Goal: Download file/media

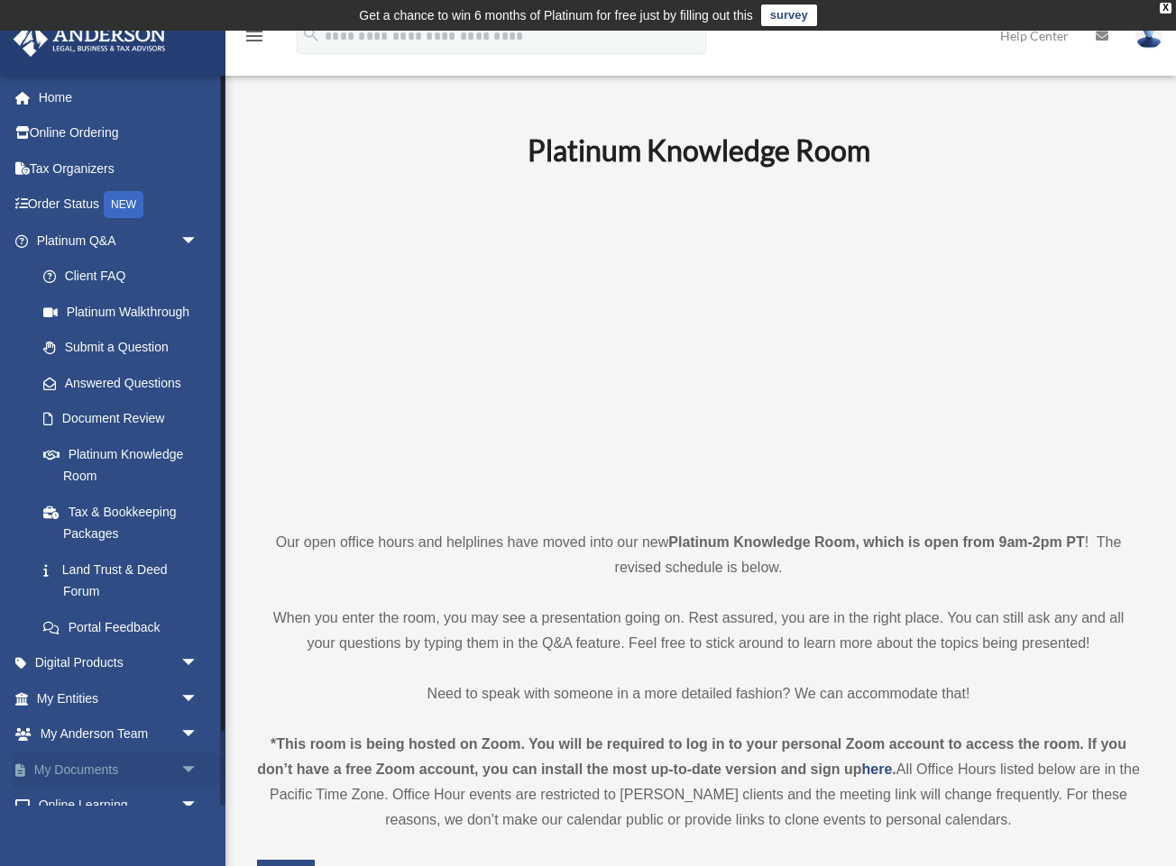
click at [89, 763] on link "My Documents arrow_drop_down" at bounding box center [119, 770] width 213 height 36
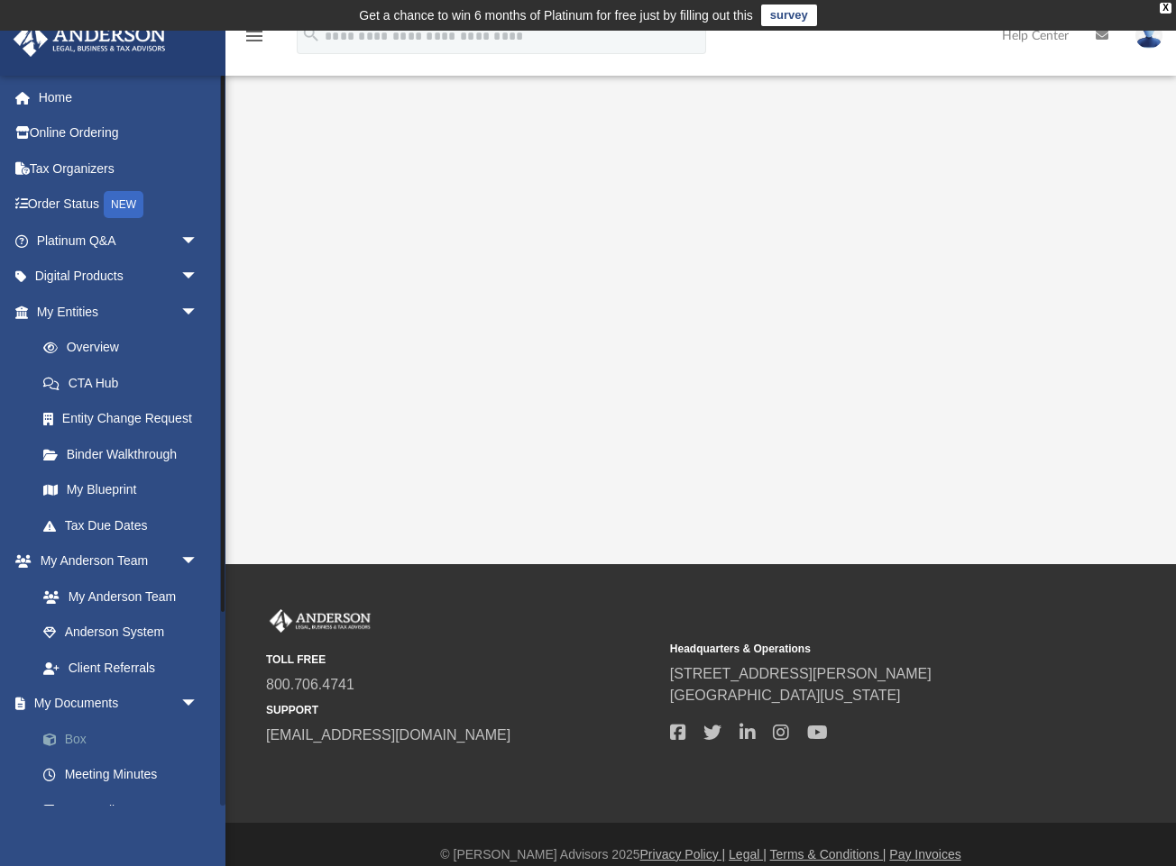
click at [98, 731] on link "Box" at bounding box center [125, 739] width 200 height 36
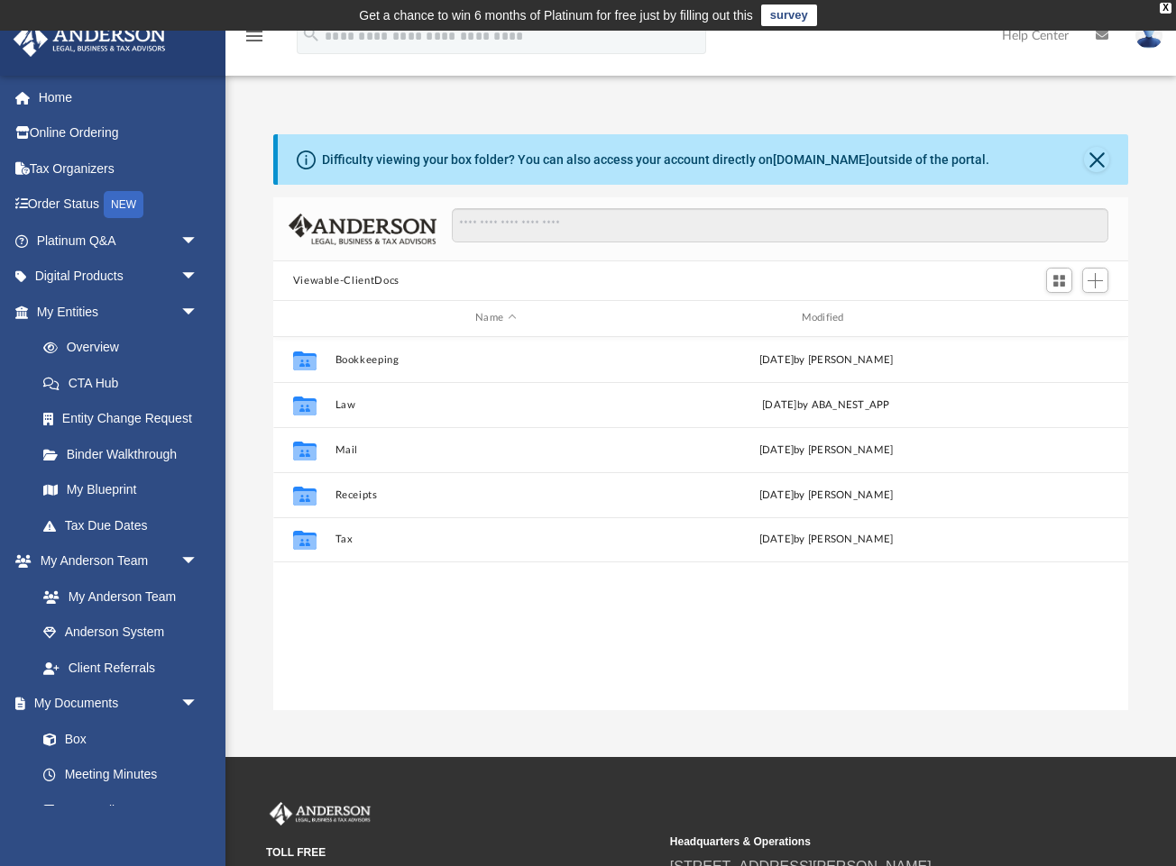
scroll to position [410, 855]
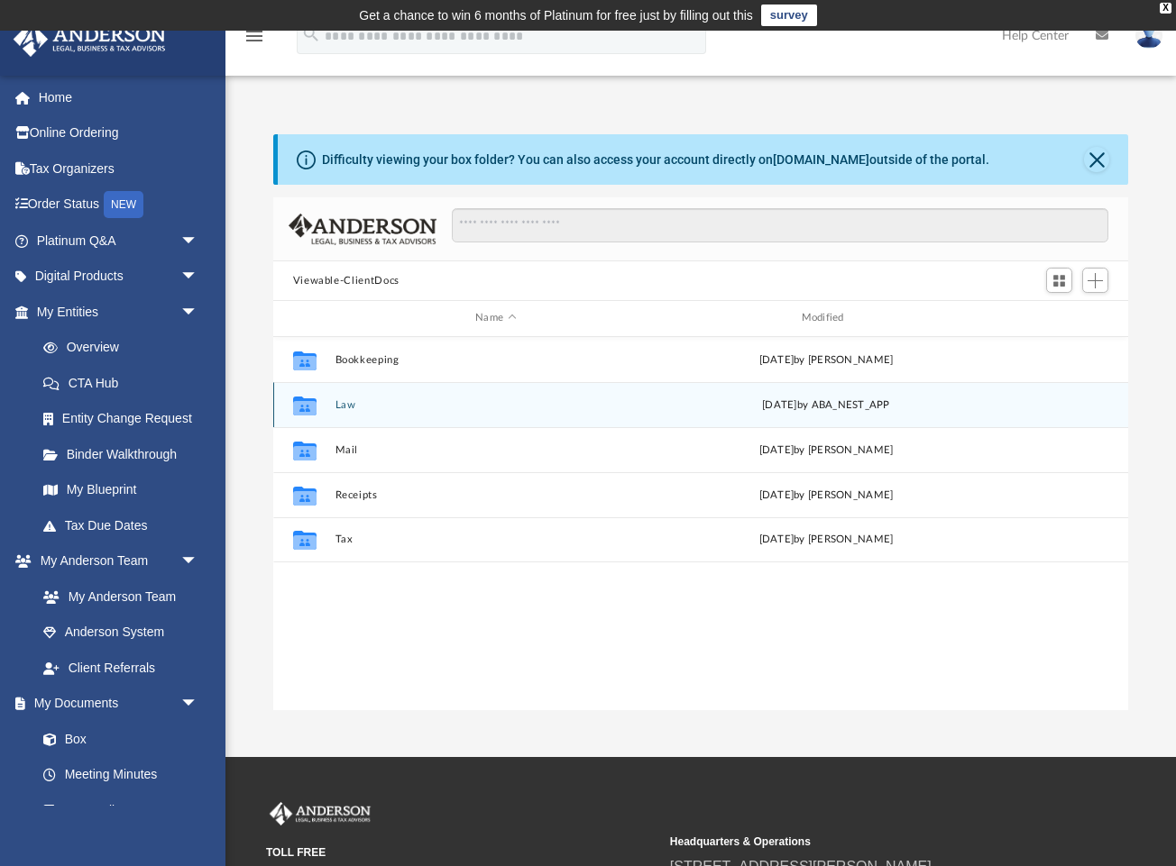
click at [366, 416] on div "Collaborated Folder Law [DATE] by ABA_NEST_APP" at bounding box center [701, 404] width 856 height 45
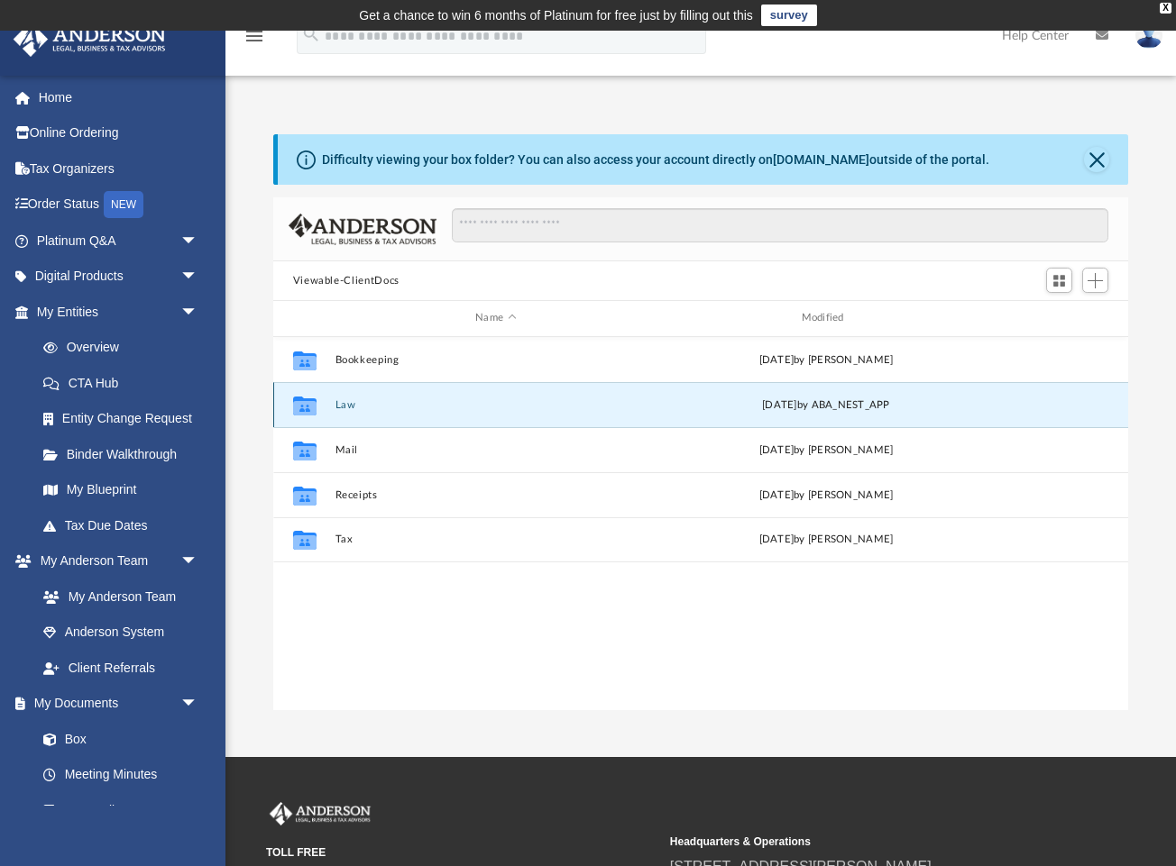
click at [366, 416] on div "Collaborated Folder Law [DATE] by ABA_NEST_APP" at bounding box center [701, 404] width 856 height 45
click at [302, 405] on icon "grid" at bounding box center [303, 405] width 23 height 19
click at [361, 407] on button "Law" at bounding box center [495, 405] width 322 height 12
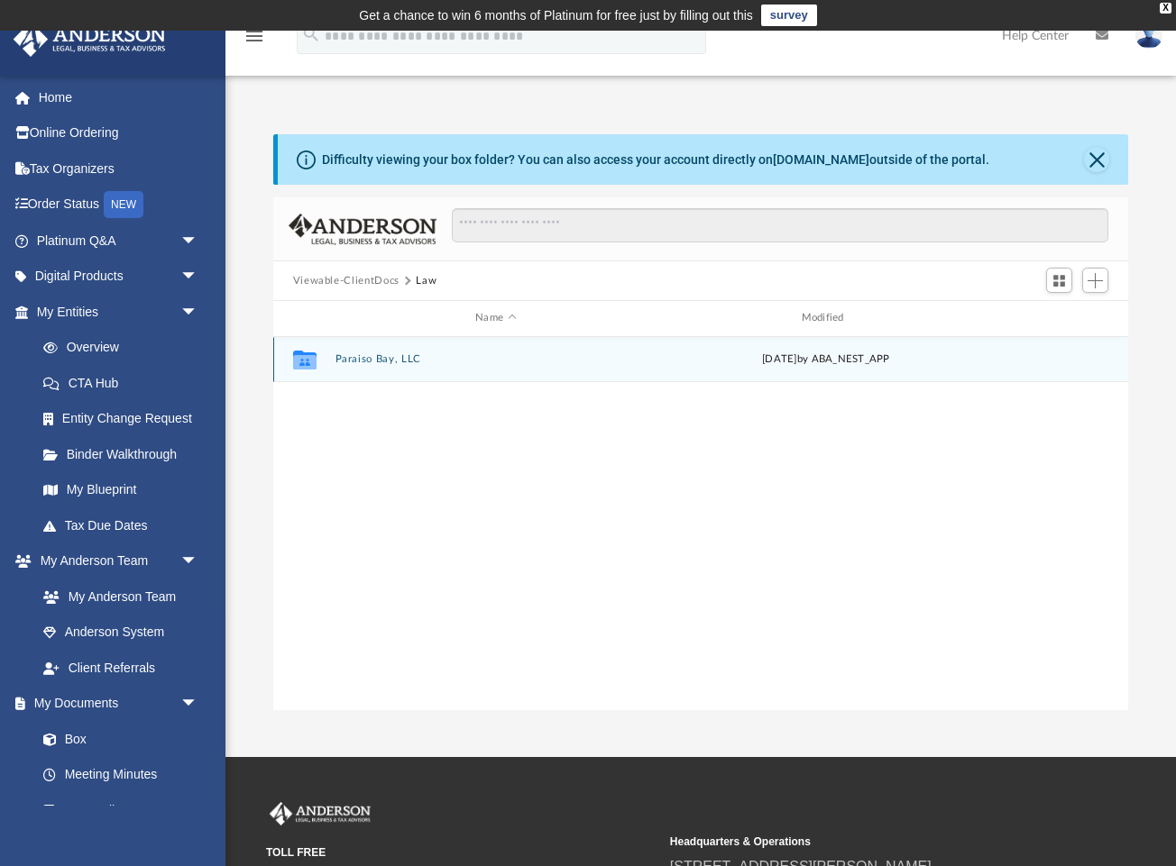
click at [379, 379] on div "Collaborated Folder Paraiso Bay, LLC [DATE] by ABA_NEST_APP" at bounding box center [701, 359] width 856 height 45
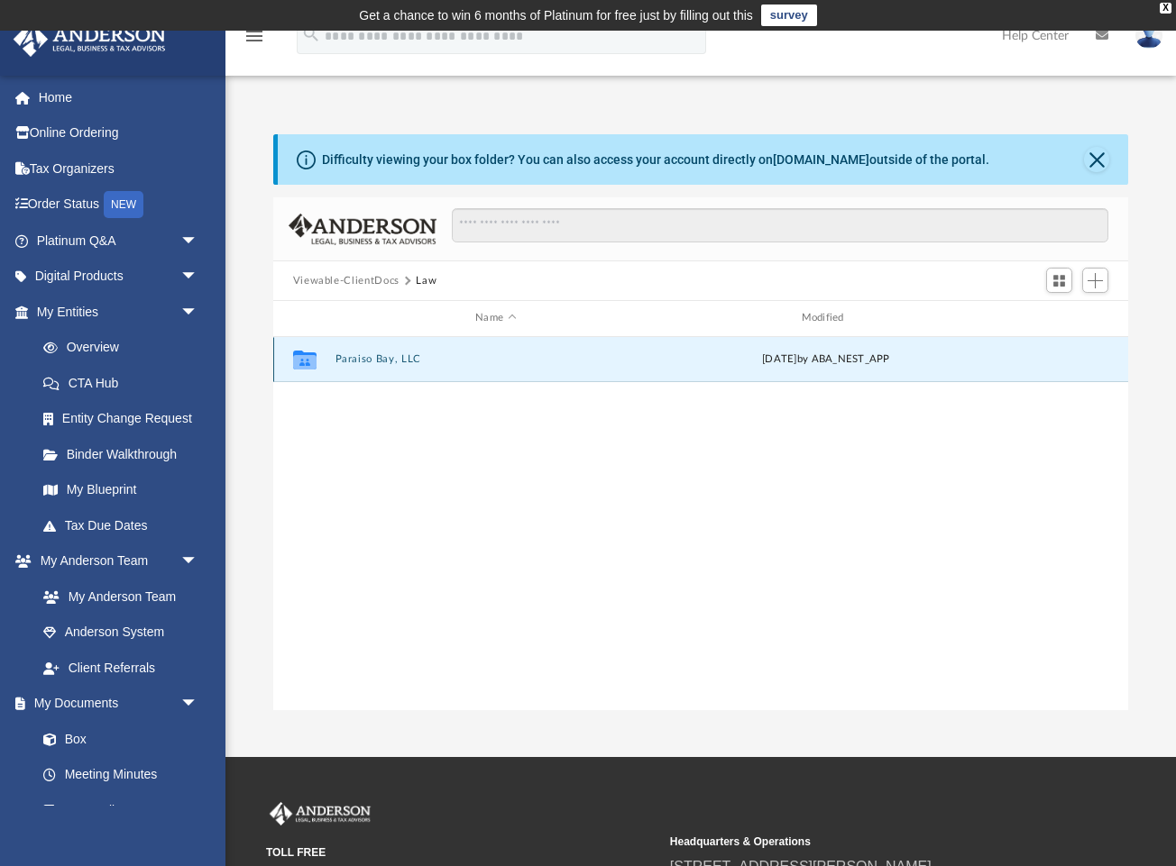
click at [369, 353] on button "Paraiso Bay, LLC" at bounding box center [495, 359] width 322 height 12
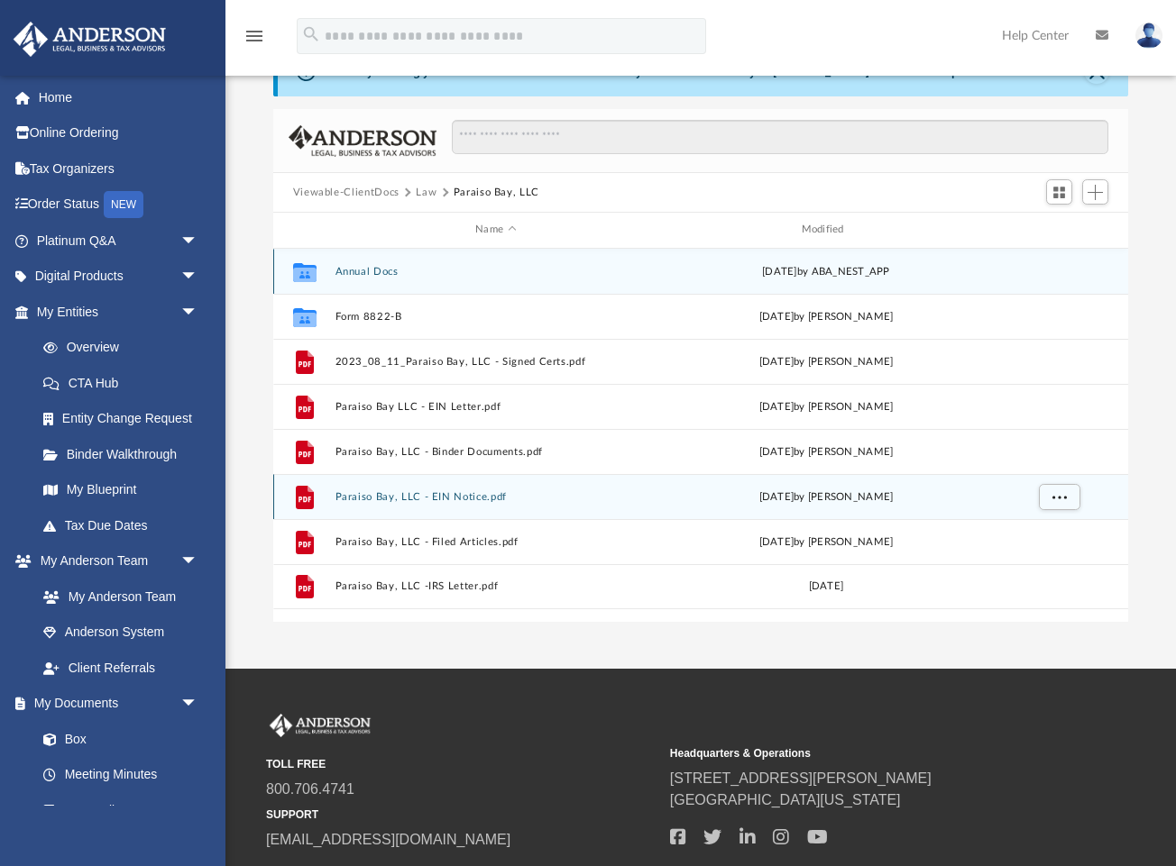
scroll to position [89, 0]
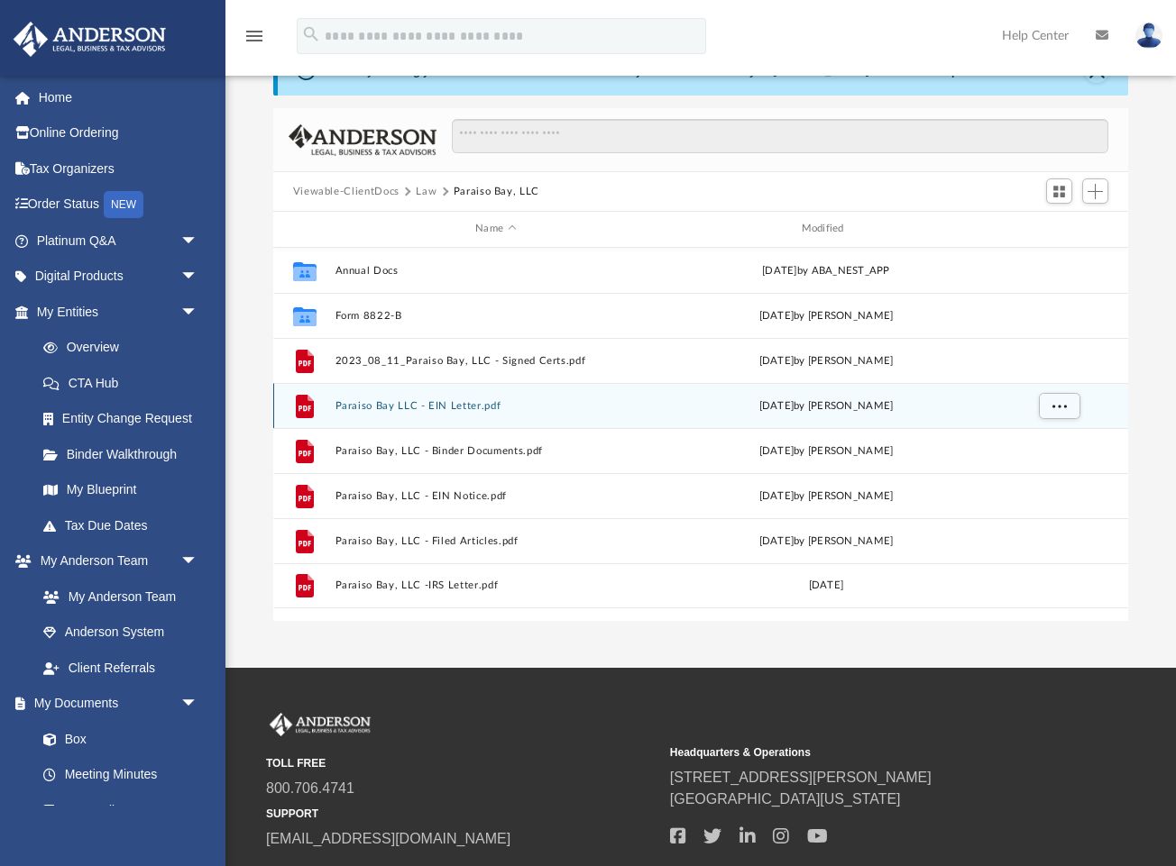
click at [442, 405] on button "Paraiso Bay LLC - EIN Letter.pdf" at bounding box center [495, 406] width 322 height 12
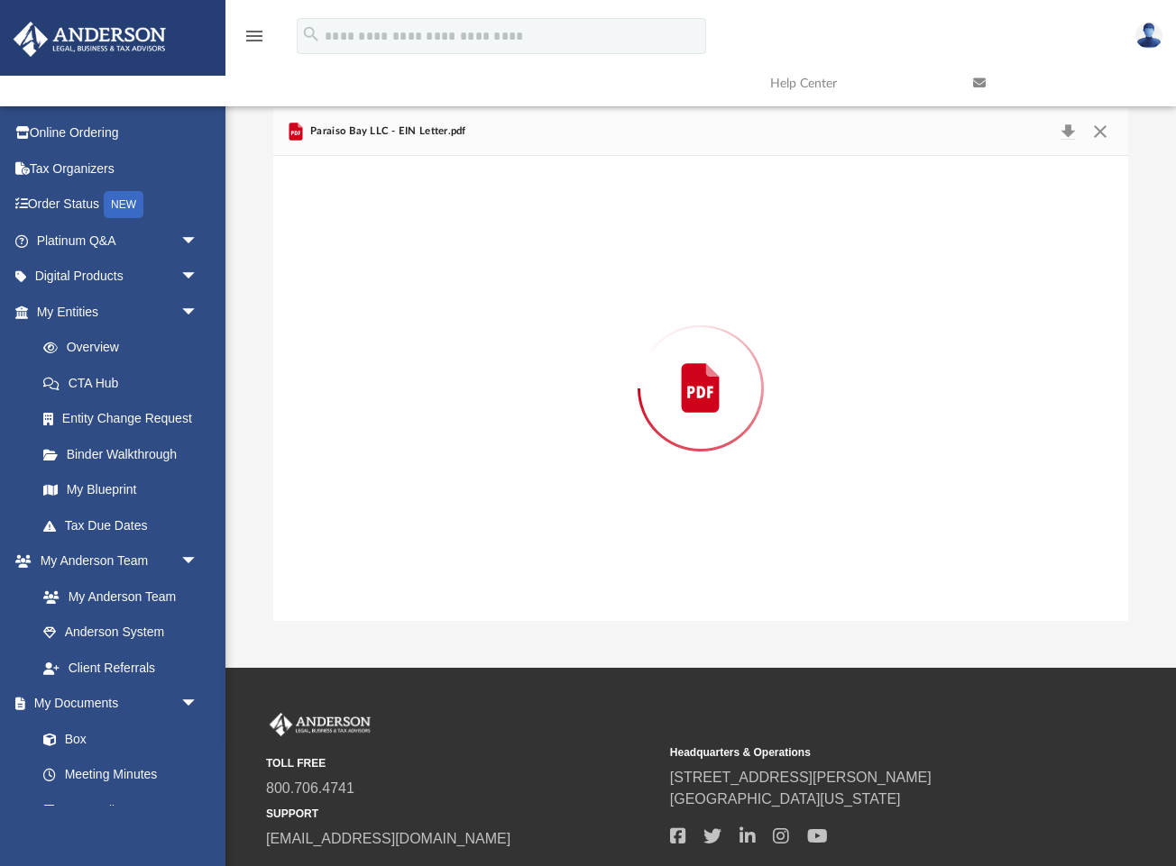
click at [442, 405] on div "Preview" at bounding box center [701, 388] width 856 height 465
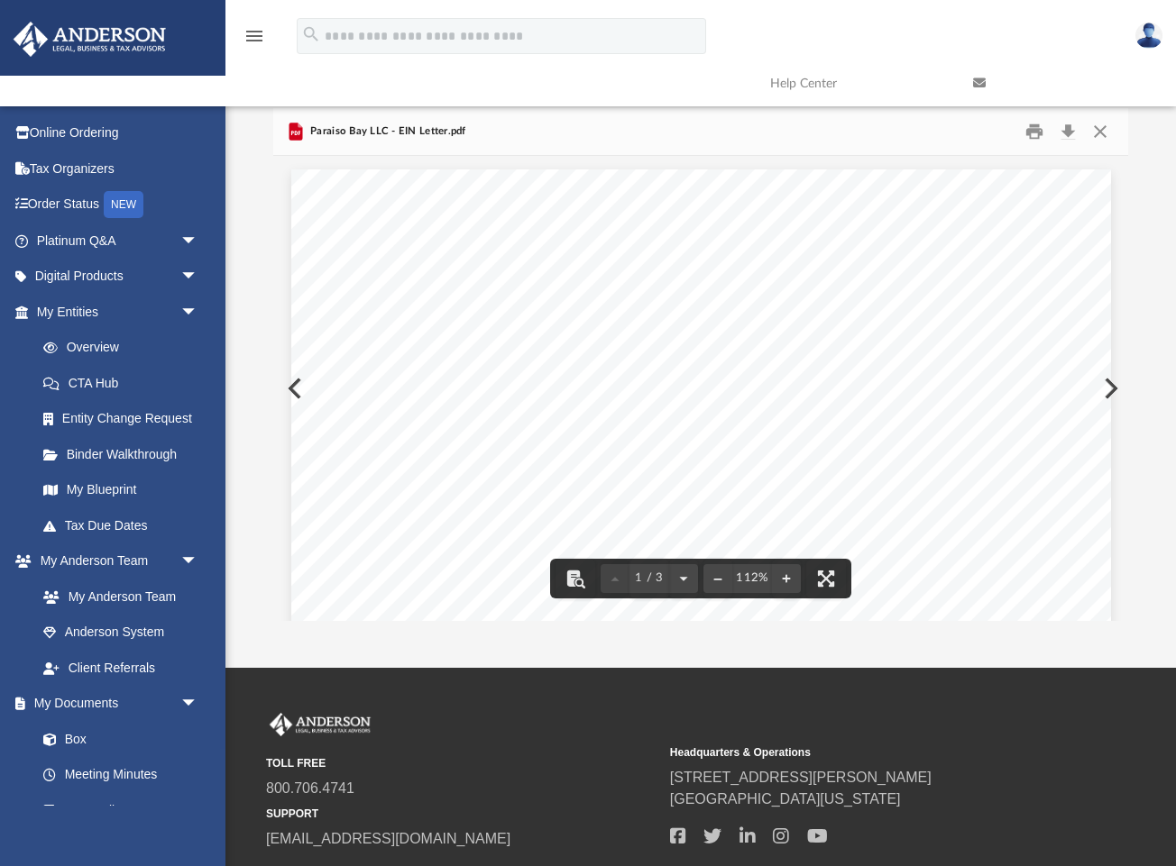
scroll to position [0, 0]
click at [1102, 129] on button "Close" at bounding box center [1100, 132] width 32 height 28
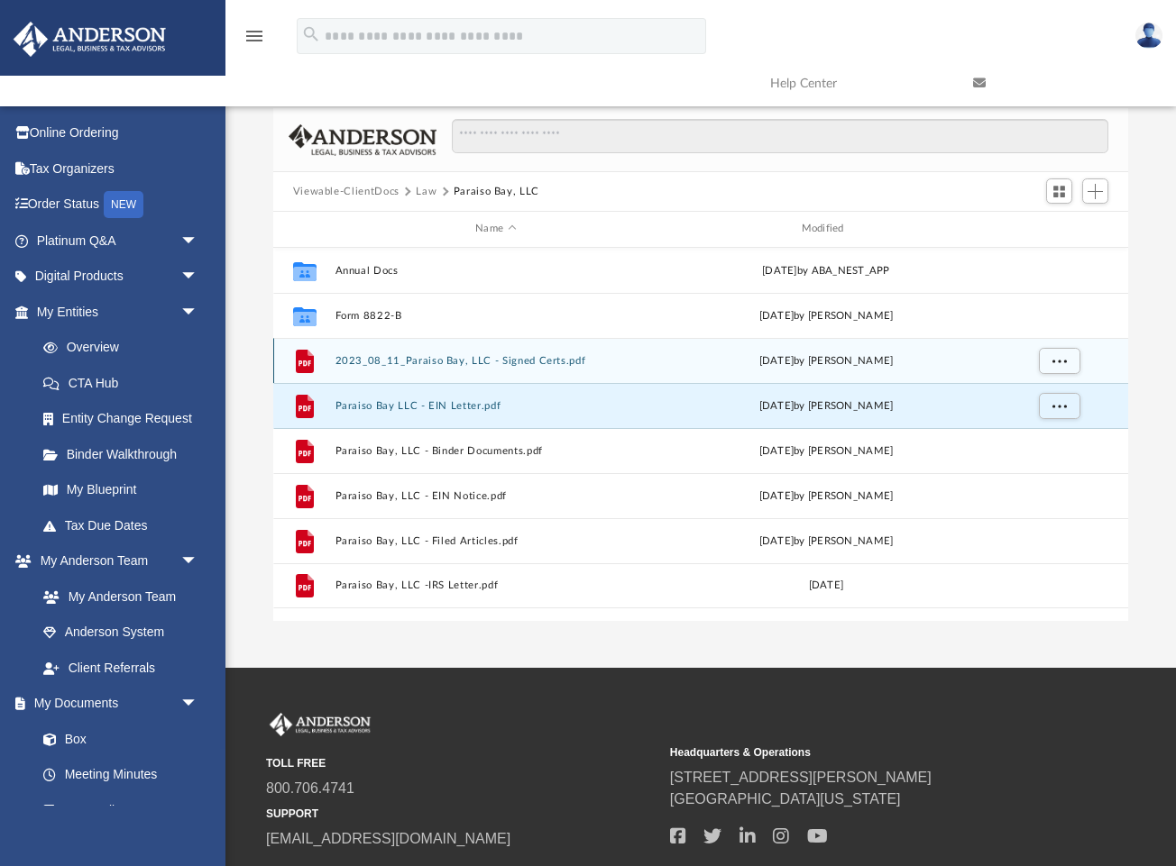
click at [505, 363] on button "2023_08_11_Paraiso Bay, LLC - Signed Certs.pdf" at bounding box center [495, 361] width 322 height 12
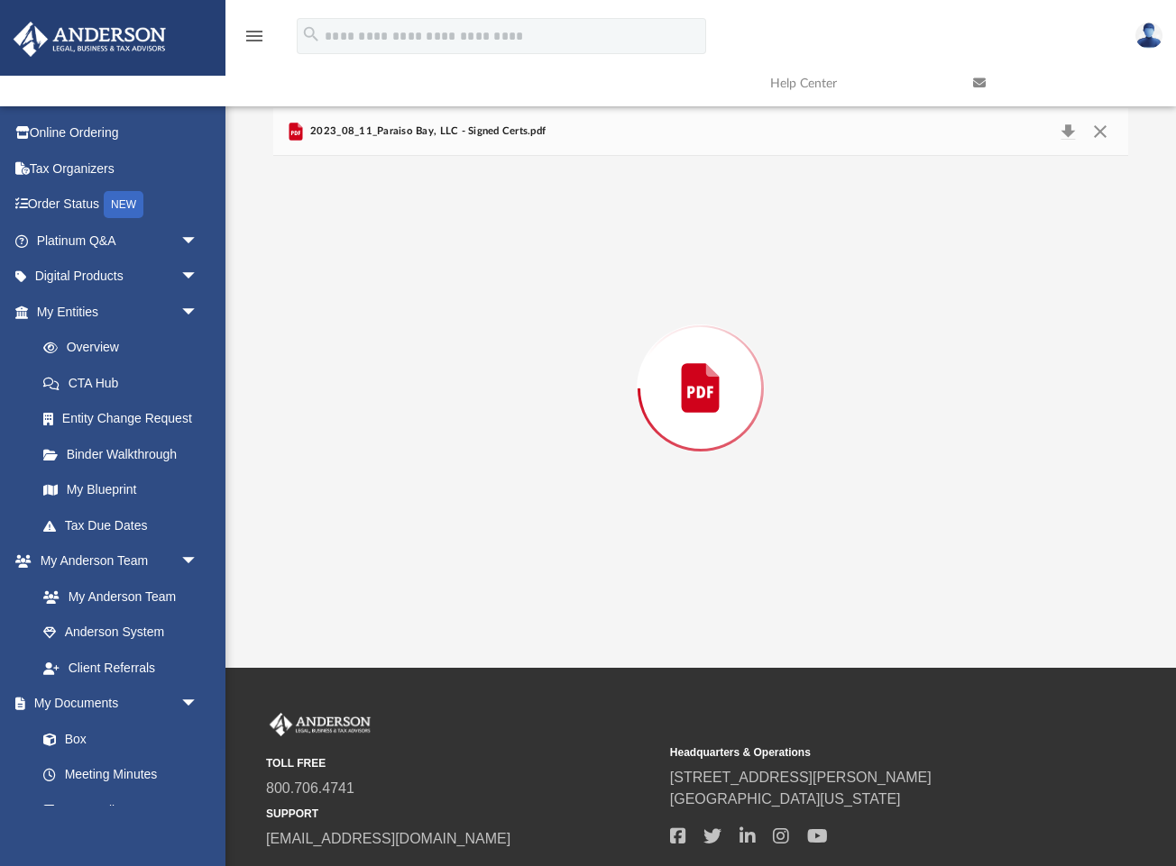
click at [505, 363] on div "Preview" at bounding box center [701, 388] width 856 height 465
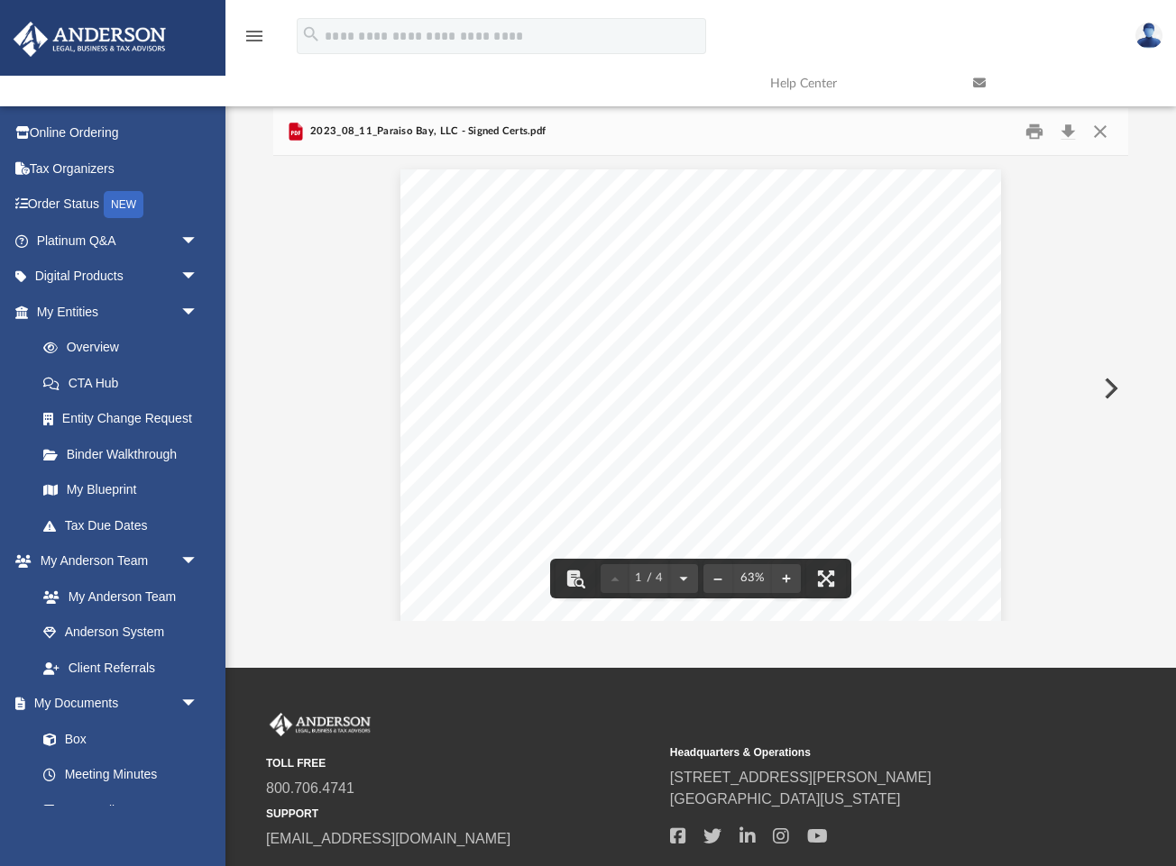
click at [1101, 397] on button "Preview" at bounding box center [1109, 388] width 40 height 50
click at [1113, 397] on button "Preview" at bounding box center [1109, 388] width 40 height 50
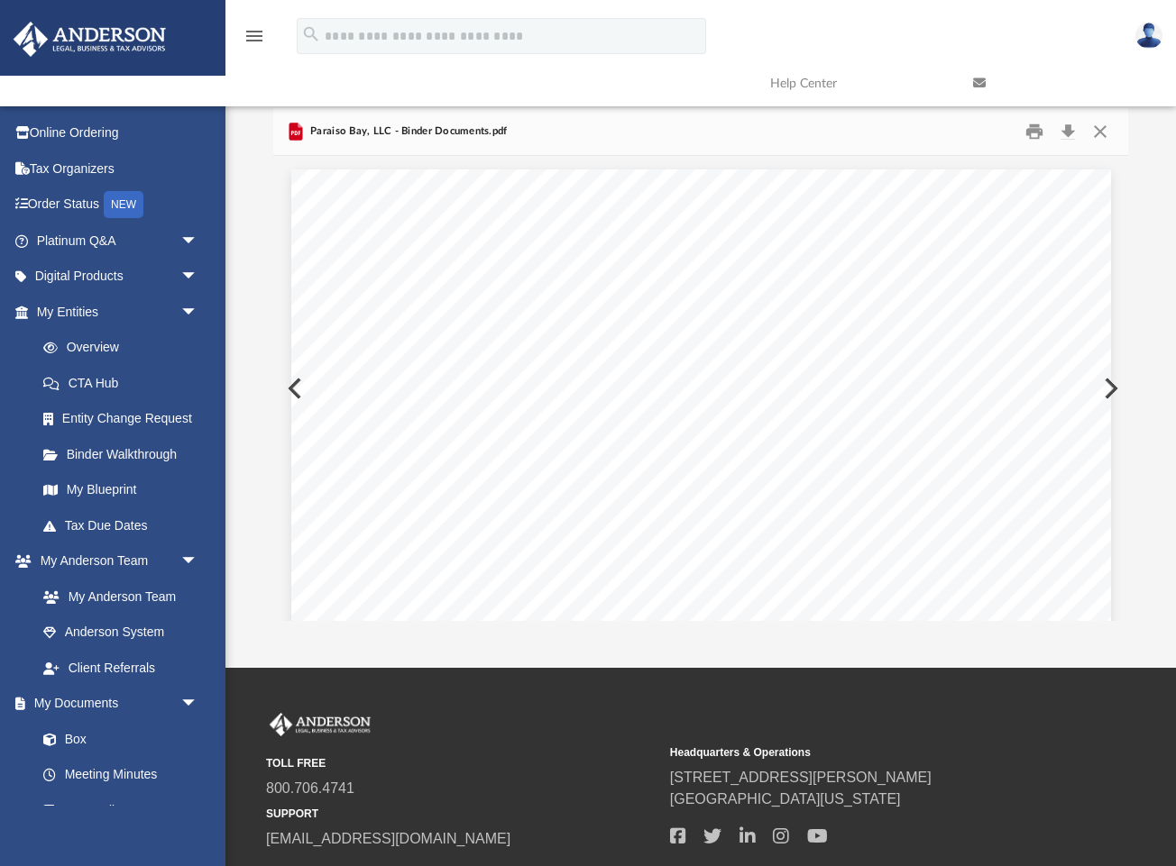
click at [1113, 395] on button "Preview" at bounding box center [1109, 388] width 40 height 50
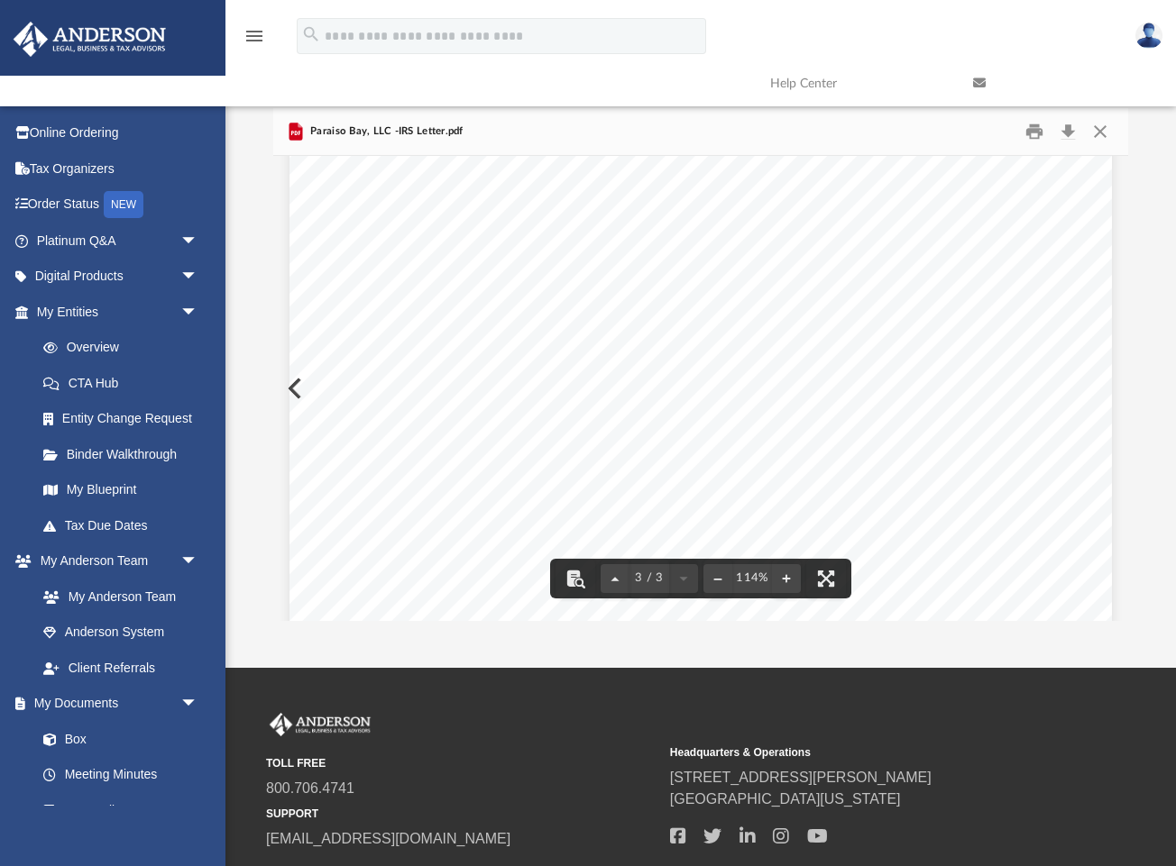
scroll to position [2652, 0]
click at [281, 379] on button "Preview" at bounding box center [293, 388] width 40 height 50
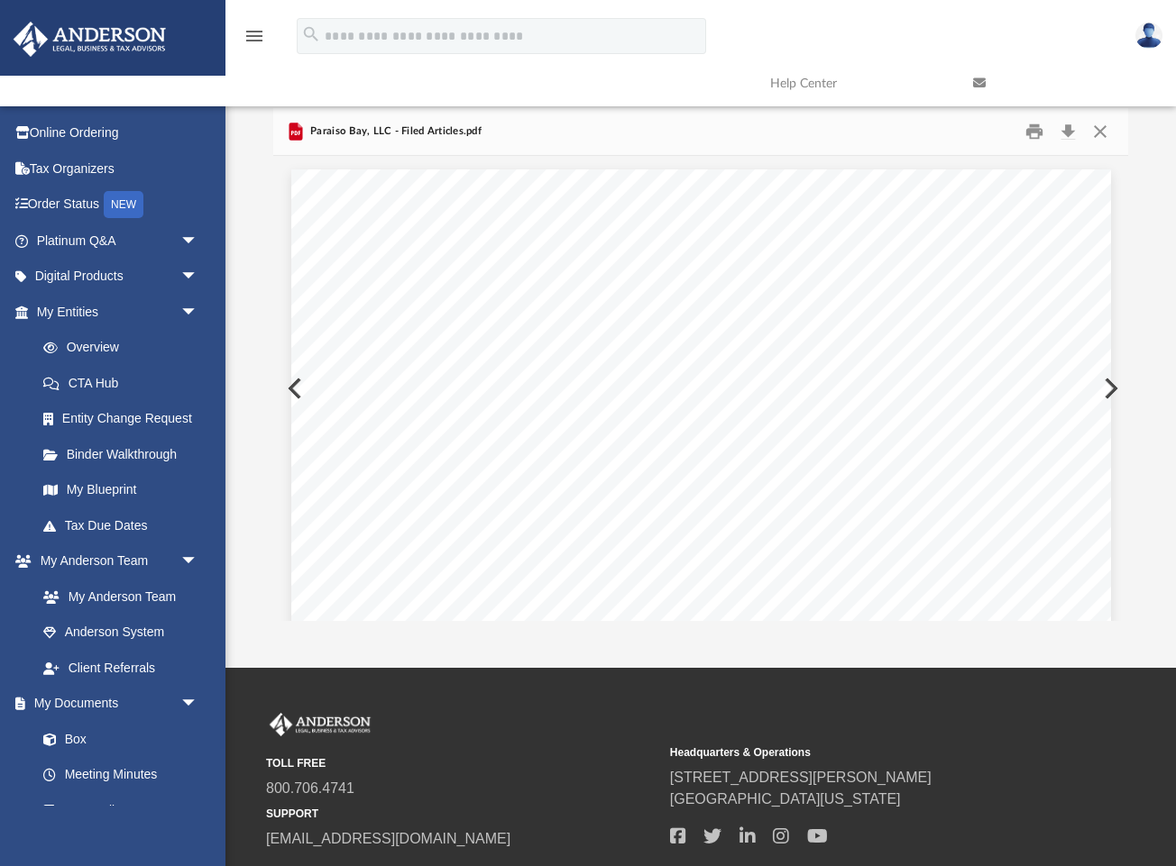
click at [294, 383] on div "[US_STATE] Secretary of State [PERSON_NAME] [GEOGRAPHIC_DATA]-0020 Ph. [PHONE_N…" at bounding box center [701, 699] width 820 height 1087
click at [294, 383] on div "[US_STATE] Secretary of State [PERSON_NAME][GEOGRAPHIC_DATA] 82002-0020 Ph. [PH…" at bounding box center [701, 699] width 820 height 1060
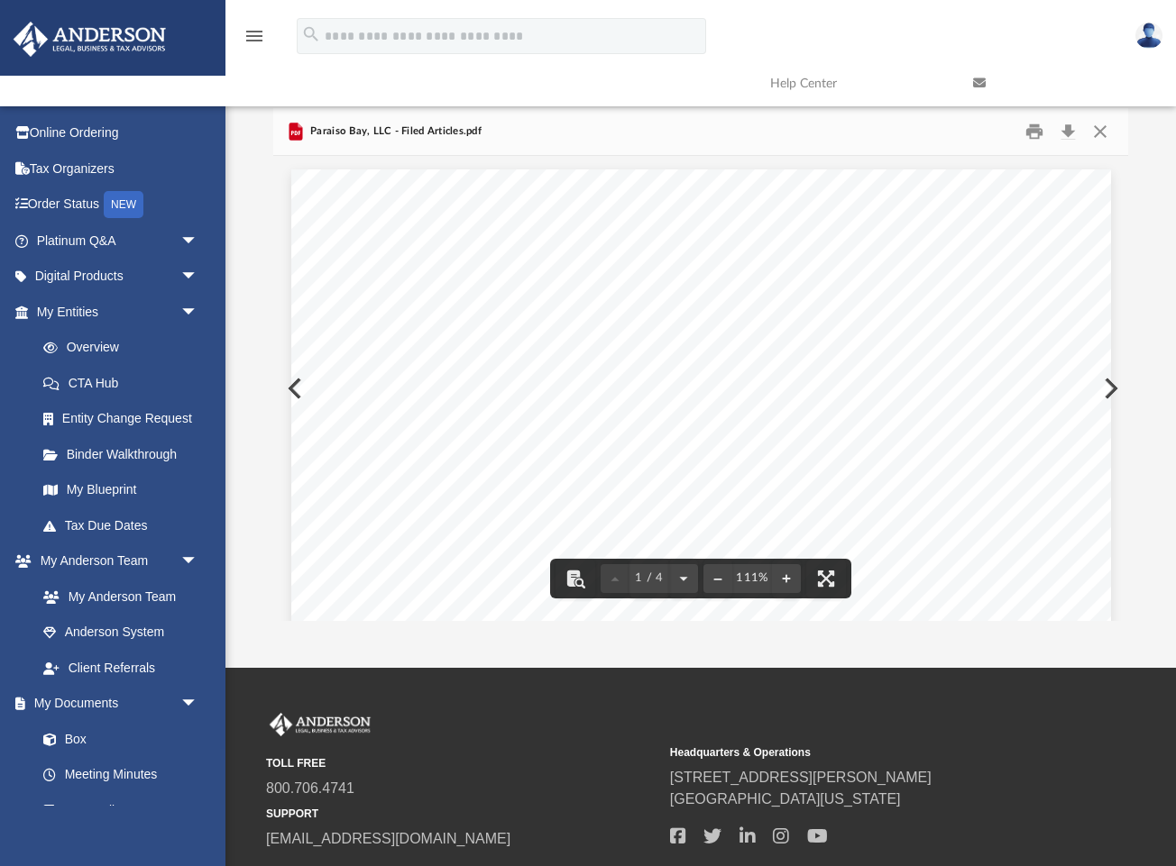
click at [291, 402] on div "[US_STATE] Secretary of State [PERSON_NAME][GEOGRAPHIC_DATA] 82002-0020 Ph. [PH…" at bounding box center [701, 699] width 820 height 1060
click at [295, 389] on div "[US_STATE] Secretary of State [PERSON_NAME][GEOGRAPHIC_DATA] 82002-0020 Ph. [PH…" at bounding box center [701, 699] width 820 height 1060
click at [292, 385] on div "[US_STATE] Secretary of State [PERSON_NAME][GEOGRAPHIC_DATA] 82002-0020 Ph. [PH…" at bounding box center [701, 699] width 820 height 1060
click at [287, 378] on button "Preview" at bounding box center [293, 388] width 40 height 50
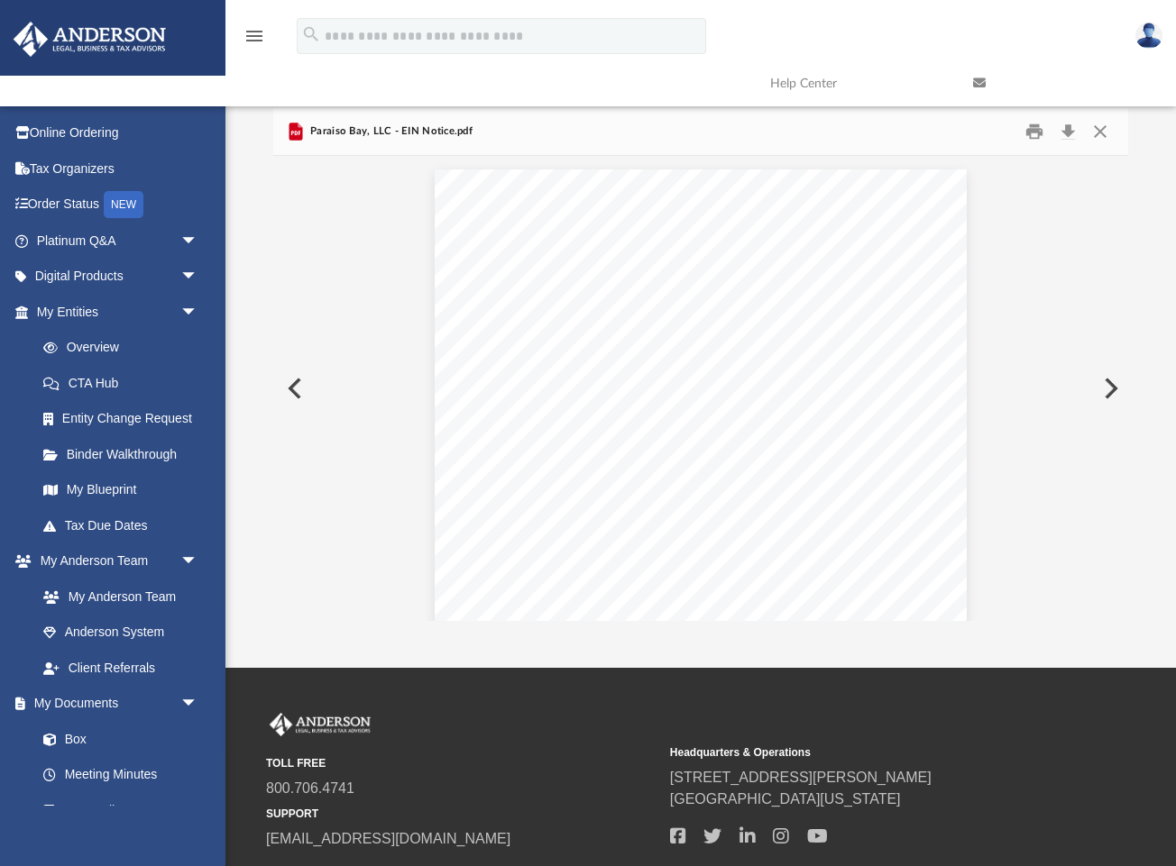
click at [291, 388] on button "Preview" at bounding box center [293, 388] width 40 height 50
click at [291, 388] on div "[DATE] [PERSON_NAME] [STREET_ADDRESS][PERSON_NAME] Re: [GEOGRAPHIC_DATA], LLC E…" at bounding box center [701, 699] width 820 height 1060
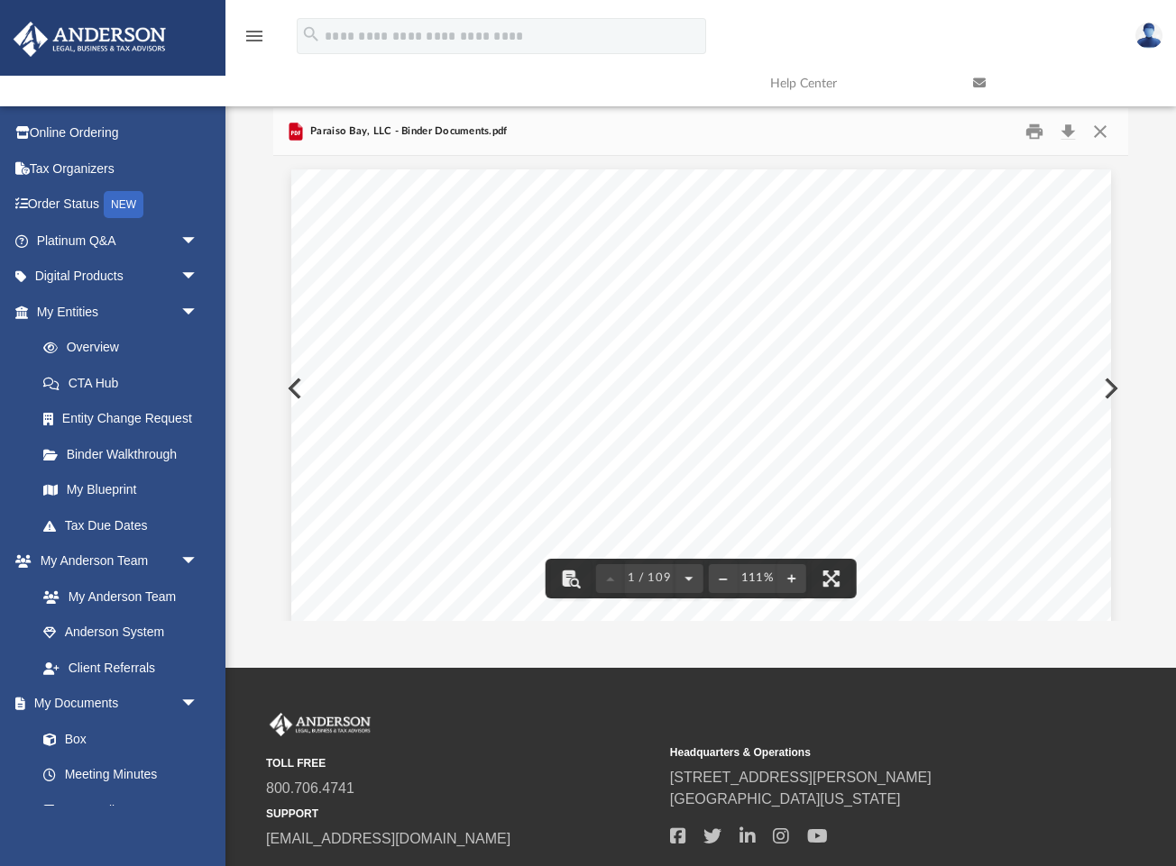
click at [298, 386] on div "[DATE] [PERSON_NAME] [STREET_ADDRESS][PERSON_NAME] Re: [GEOGRAPHIC_DATA], LLC E…" at bounding box center [701, 699] width 820 height 1060
click at [298, 392] on div "[DATE] [PERSON_NAME] [STREET_ADDRESS][PERSON_NAME] Re: [GEOGRAPHIC_DATA], LLC E…" at bounding box center [701, 699] width 820 height 1060
click at [296, 395] on div "[DATE] [PERSON_NAME] [STREET_ADDRESS][PERSON_NAME] Re: [GEOGRAPHIC_DATA], LLC E…" at bounding box center [701, 699] width 820 height 1060
click at [289, 388] on button "Preview" at bounding box center [293, 388] width 40 height 50
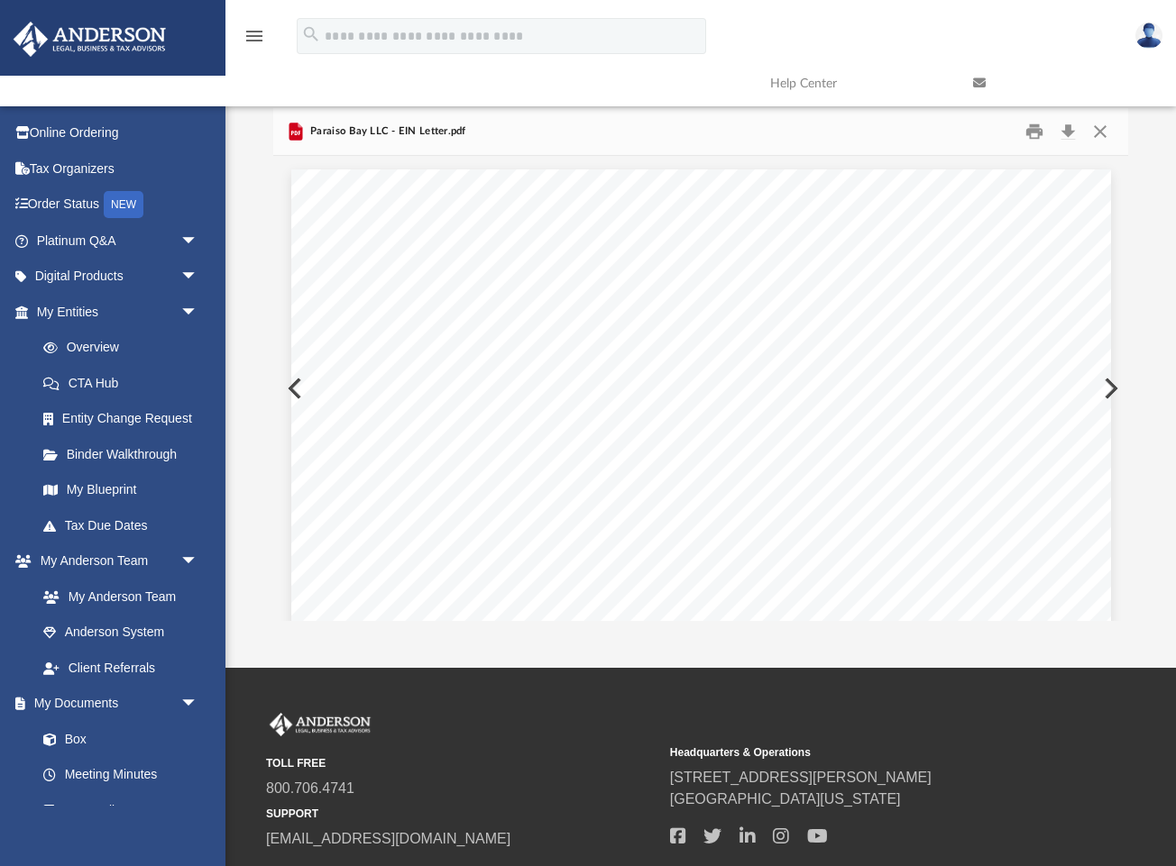
click at [289, 388] on button "Preview" at bounding box center [293, 388] width 40 height 50
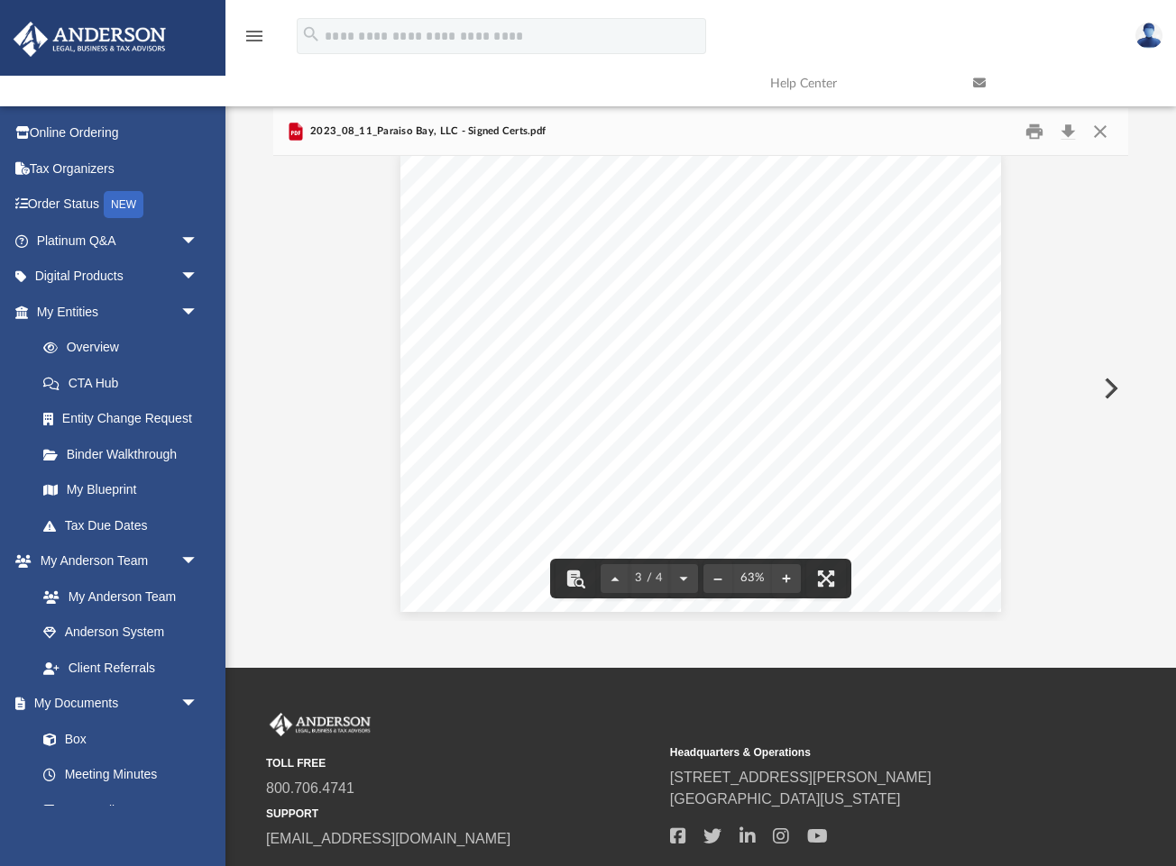
scroll to position [979, 0]
click at [1067, 125] on button "Download" at bounding box center [1067, 132] width 32 height 28
click at [1113, 380] on button "Preview" at bounding box center [1109, 388] width 40 height 50
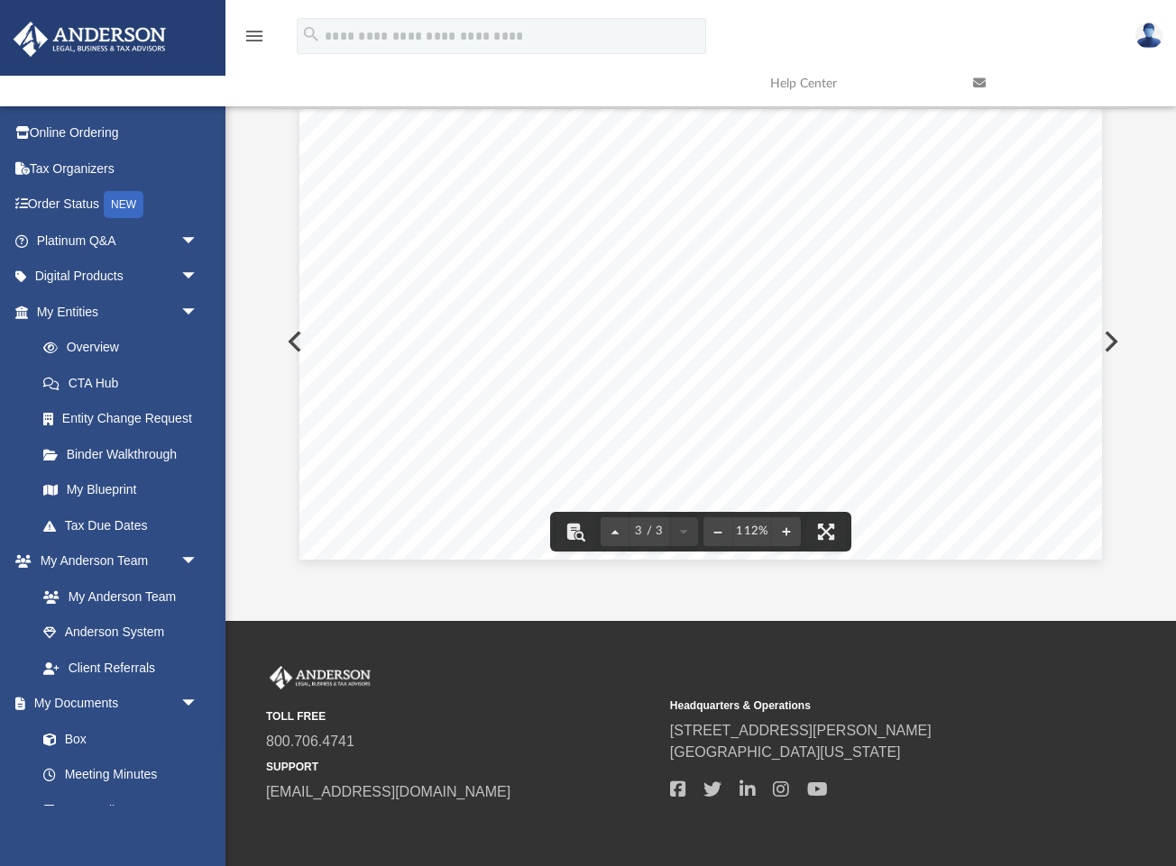
scroll to position [136, 0]
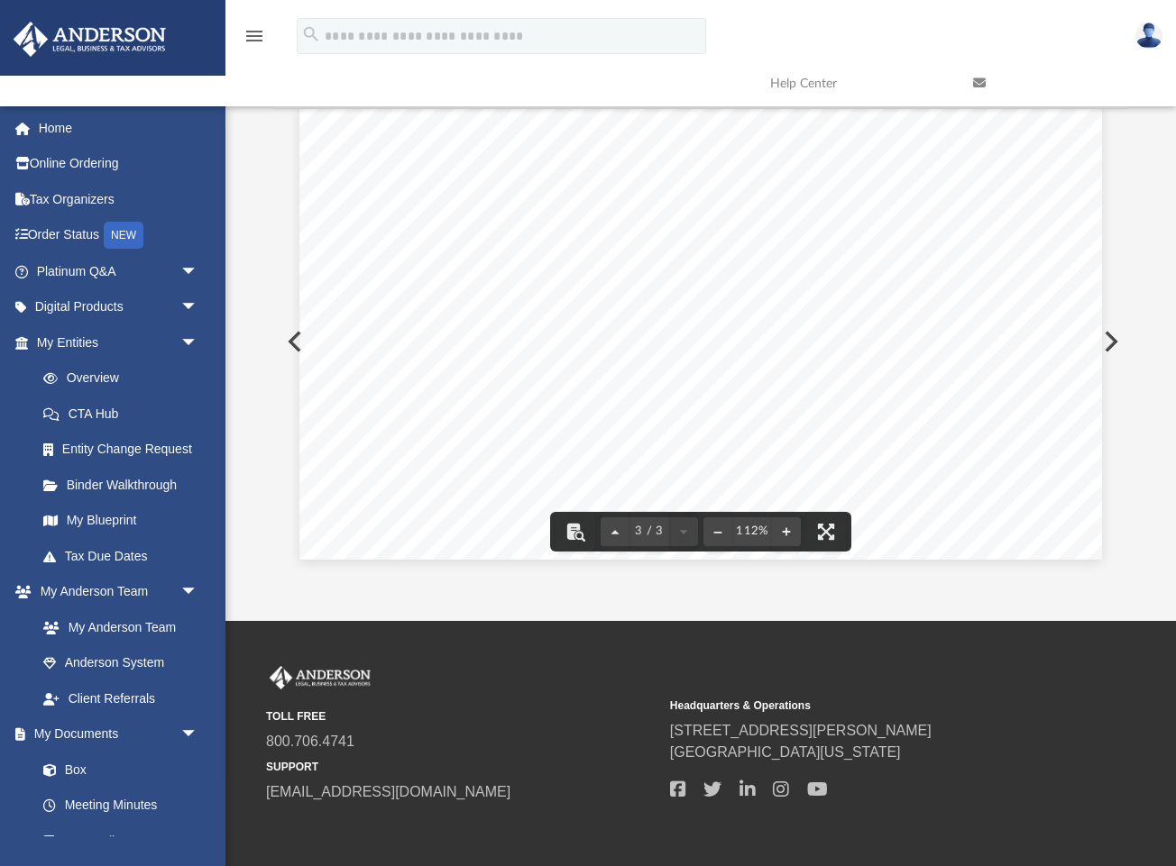
click at [1107, 340] on button "Preview" at bounding box center [1109, 341] width 40 height 50
click at [1106, 340] on div "Paraiso Bay, LLC OPERATING AGREEMENT Entity Formation Information State of Form…" at bounding box center [701, 80] width 820 height 1060
click at [1117, 342] on button "Preview" at bounding box center [1109, 341] width 40 height 50
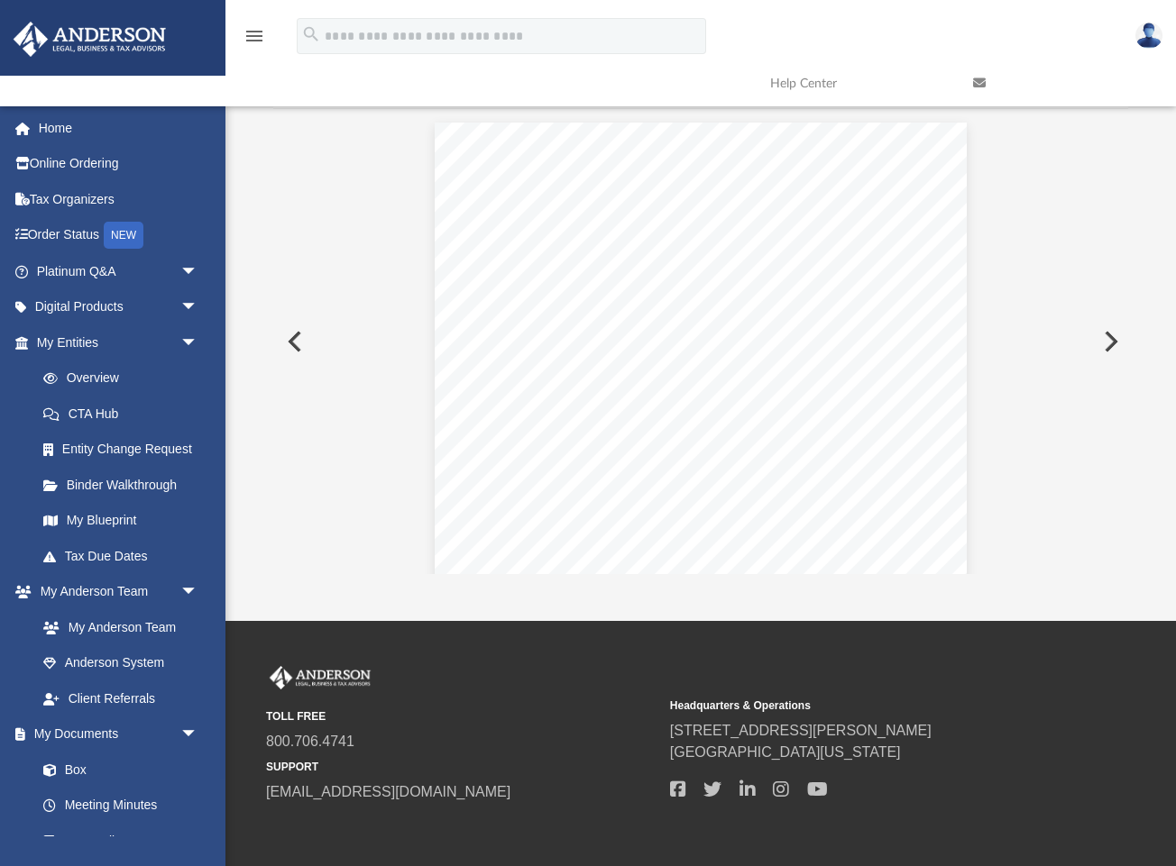
click at [1112, 340] on button "Preview" at bounding box center [1109, 341] width 40 height 50
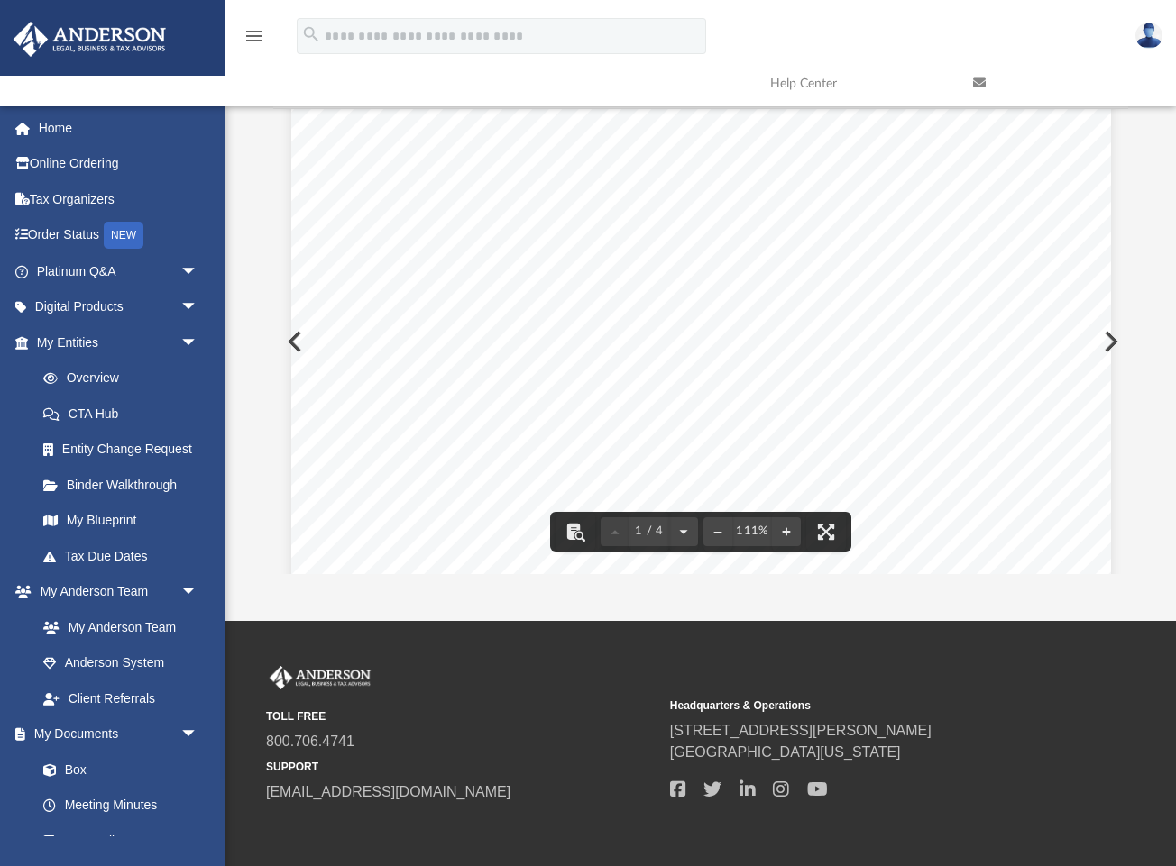
scroll to position [402, 0]
click at [1108, 342] on div "[US_STATE] Secretary of State [PERSON_NAME][GEOGRAPHIC_DATA] 82002-0020 Ph. [PH…" at bounding box center [701, 251] width 820 height 1060
click at [1113, 337] on button "Preview" at bounding box center [1109, 341] width 40 height 50
click at [832, 279] on div "Page 3" at bounding box center [699, 511] width 821 height 1083
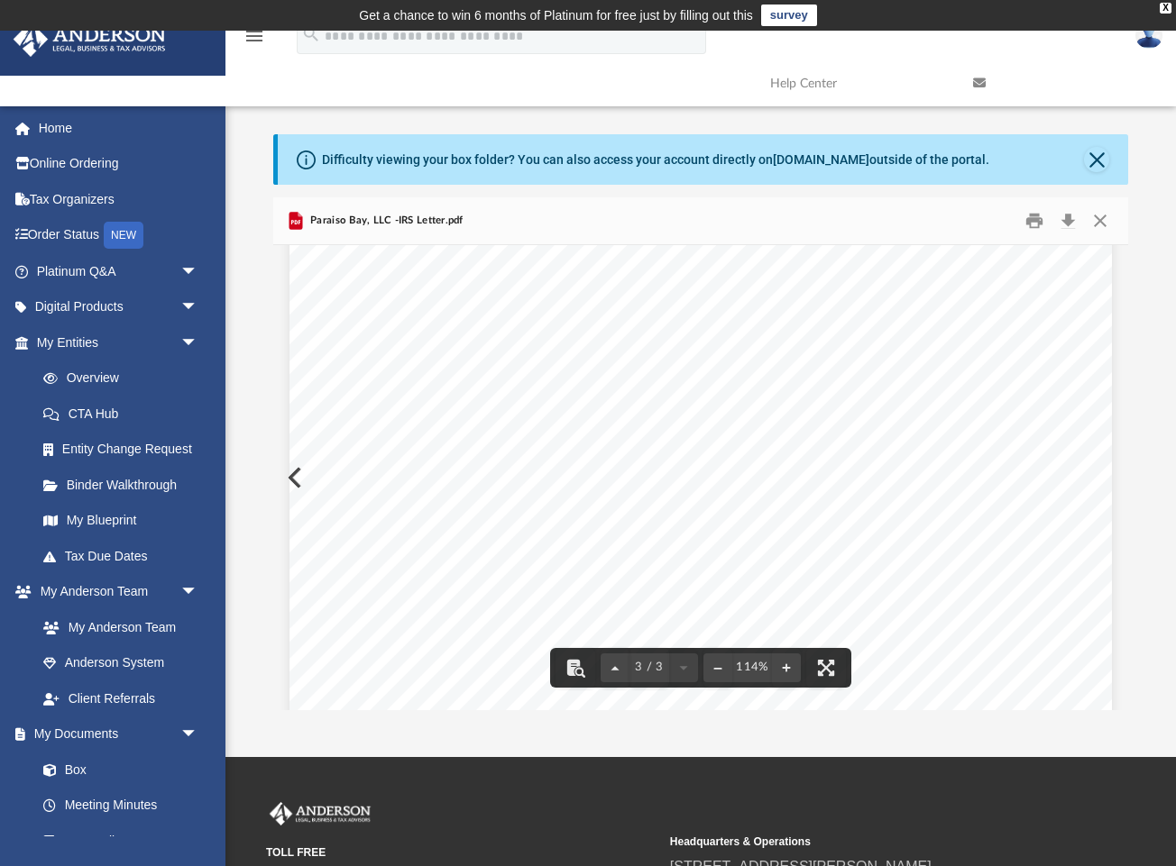
scroll to position [0, 0]
click at [1060, 221] on button "Download" at bounding box center [1067, 221] width 32 height 28
